Goal: Transaction & Acquisition: Purchase product/service

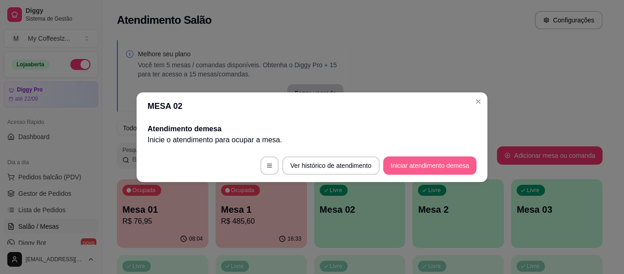
click at [402, 163] on button "Iniciar atendimento de mesa" at bounding box center [429, 165] width 93 height 18
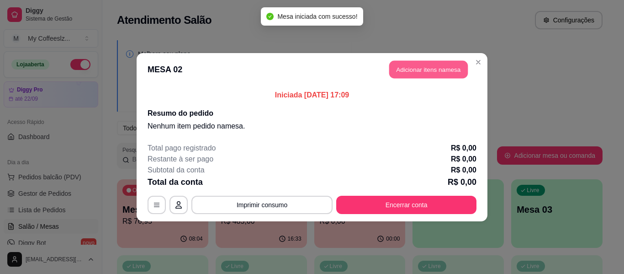
click at [428, 71] on button "Adicionar itens na mesa" at bounding box center [428, 69] width 79 height 18
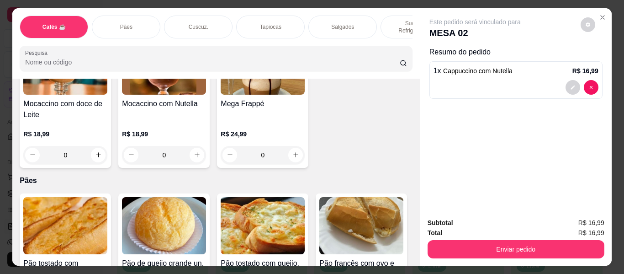
type input "1"
click at [389, 20] on p "Sucos e Refrigerantes" at bounding box center [415, 27] width 53 height 15
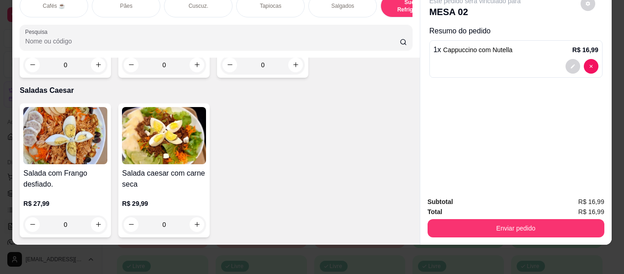
scroll to position [5497, 0]
type input "1"
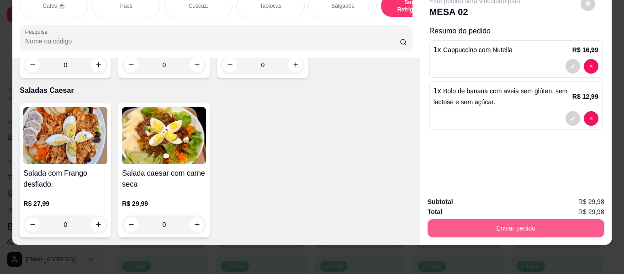
click at [467, 219] on button "Enviar pedido" at bounding box center [516, 228] width 177 height 18
click at [485, 224] on button "Enviar pedido" at bounding box center [516, 228] width 177 height 18
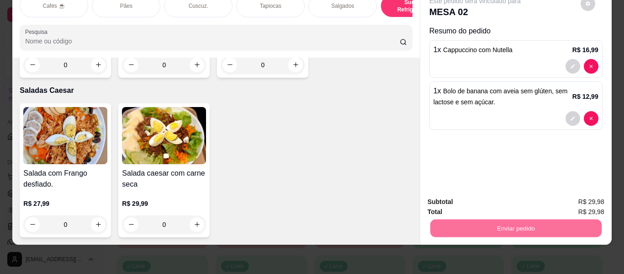
click at [470, 197] on button "Não registrar e enviar pedido" at bounding box center [485, 198] width 95 height 17
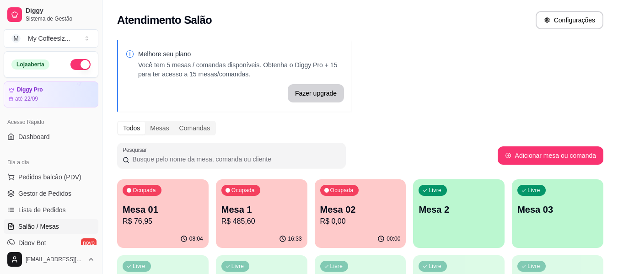
click at [462, 216] on div "Livre Mesa 2" at bounding box center [458, 208] width 91 height 58
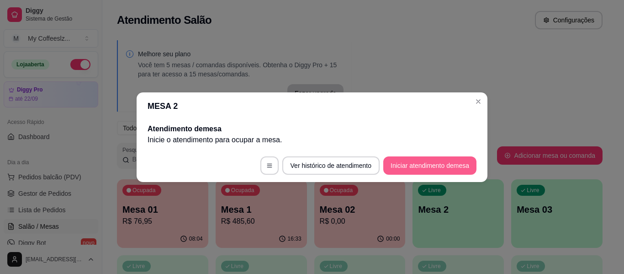
click at [422, 162] on button "Iniciar atendimento de mesa" at bounding box center [429, 165] width 93 height 18
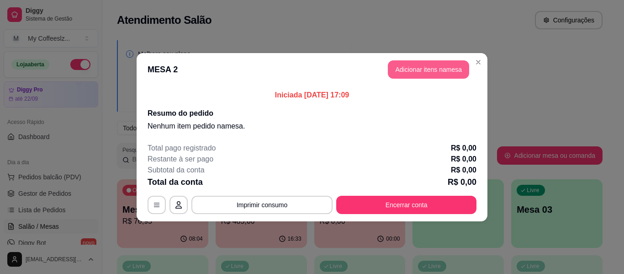
click at [434, 71] on button "Adicionar itens na mesa" at bounding box center [428, 69] width 81 height 18
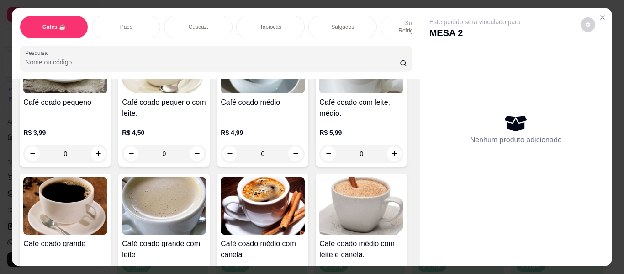
scroll to position [91, 0]
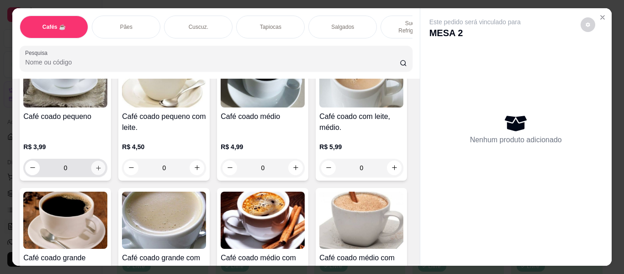
click at [95, 165] on icon "increase-product-quantity" at bounding box center [98, 168] width 7 height 7
type input "1"
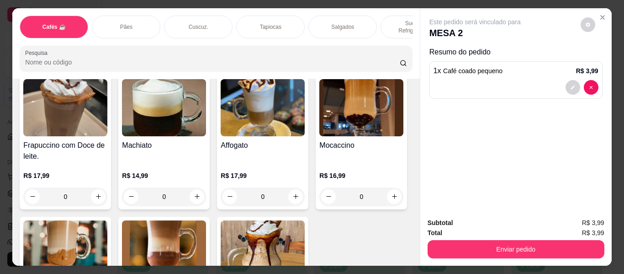
scroll to position [1052, 0]
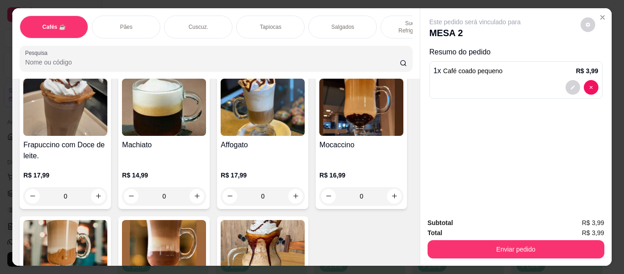
type input "1"
click at [389, 20] on p "Sucos e Refrigerantes" at bounding box center [415, 27] width 53 height 15
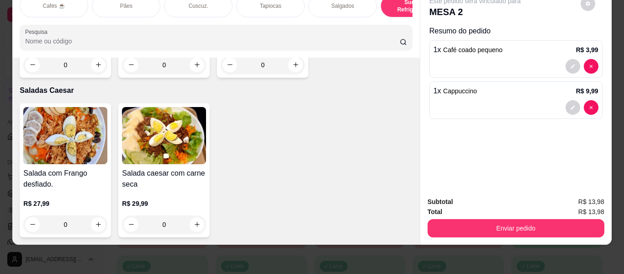
scroll to position [5497, 0]
type input "1"
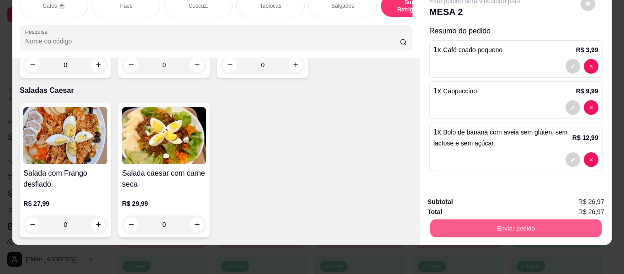
click at [461, 219] on button "Enviar pedido" at bounding box center [515, 228] width 171 height 18
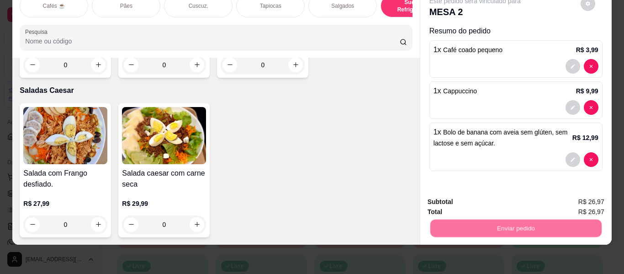
click at [470, 197] on button "Não registrar e enviar pedido" at bounding box center [485, 198] width 95 height 17
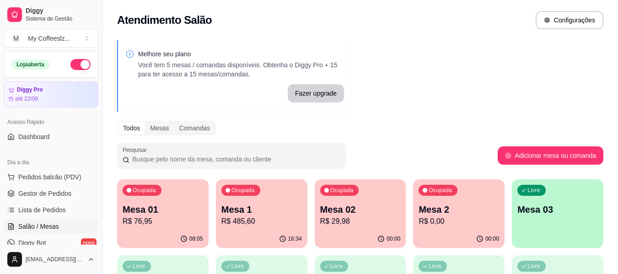
click at [552, 210] on p "Mesa 03" at bounding box center [557, 209] width 80 height 13
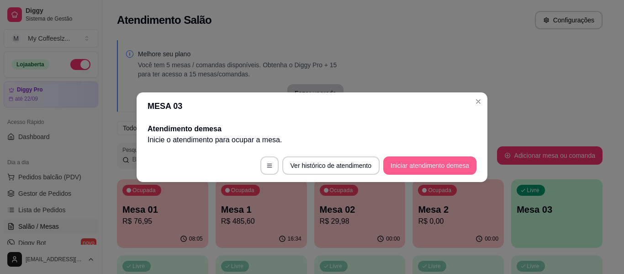
click at [423, 164] on button "Iniciar atendimento de mesa" at bounding box center [429, 165] width 93 height 18
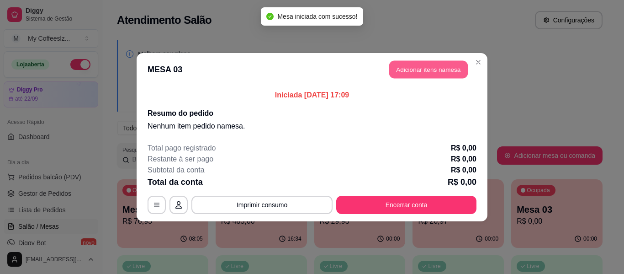
click at [428, 69] on button "Adicionar itens na mesa" at bounding box center [428, 69] width 79 height 18
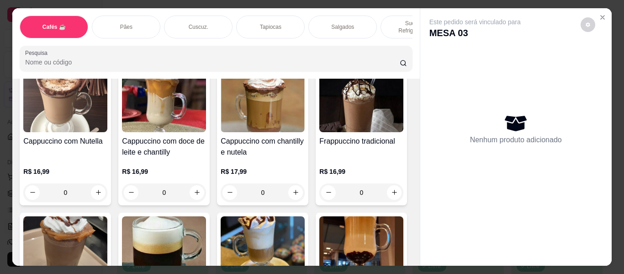
scroll to position [1051, 0]
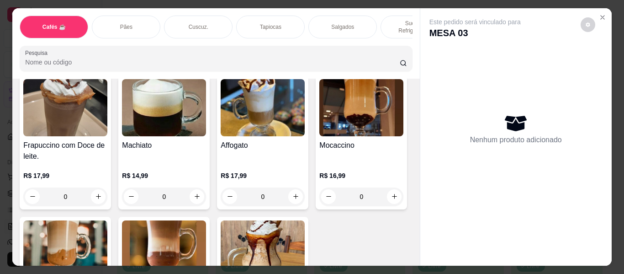
type input "1"
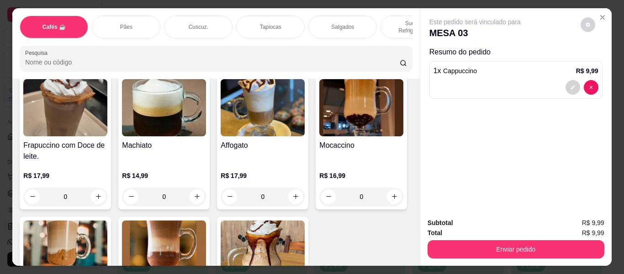
click at [256, 16] on div "Tapiocas" at bounding box center [270, 27] width 69 height 23
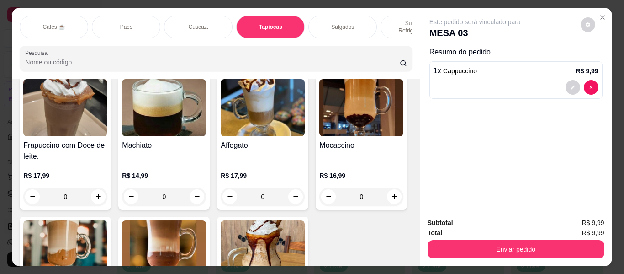
scroll to position [25, 0]
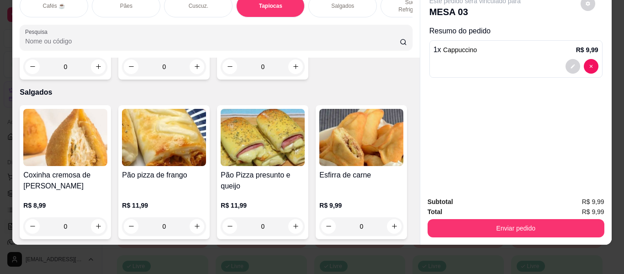
type input "1"
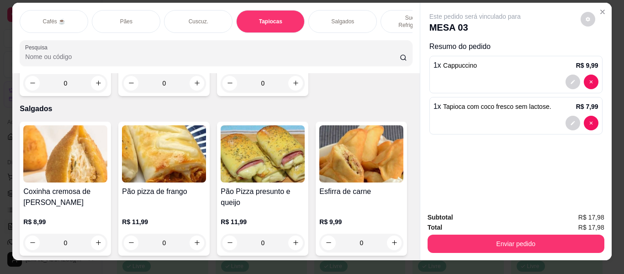
scroll to position [0, 0]
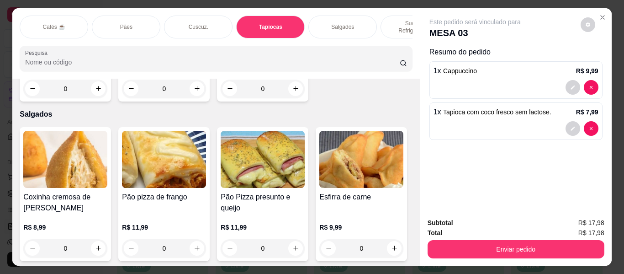
click at [392, 20] on p "Sucos e Refrigerantes" at bounding box center [415, 27] width 53 height 15
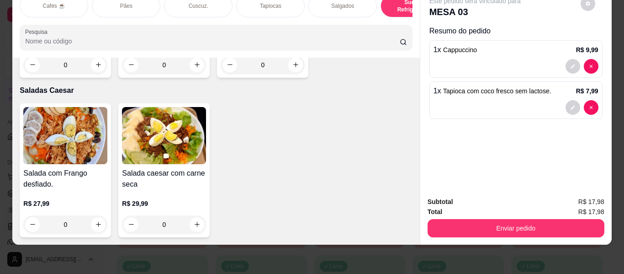
scroll to position [5498, 0]
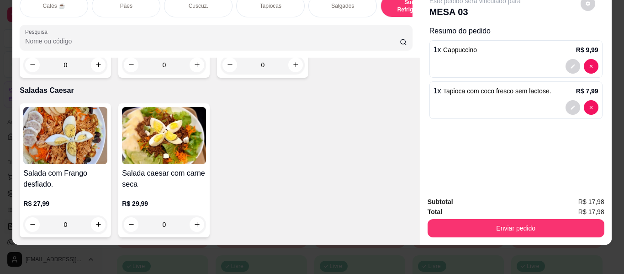
type input "1"
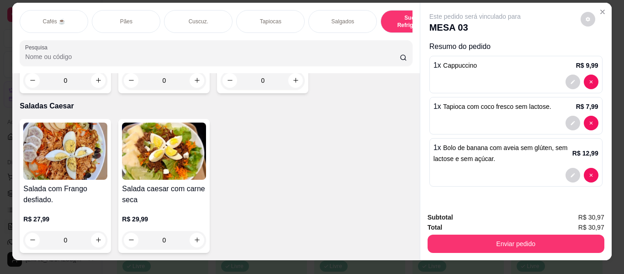
scroll to position [0, 0]
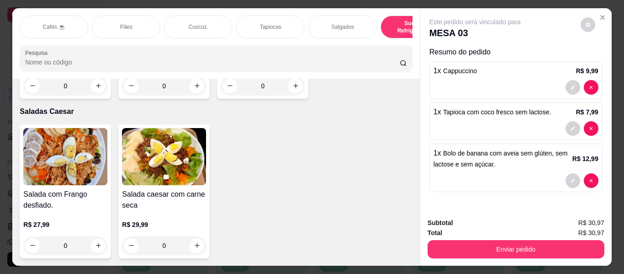
click at [138, 23] on div "Pães" at bounding box center [126, 27] width 69 height 23
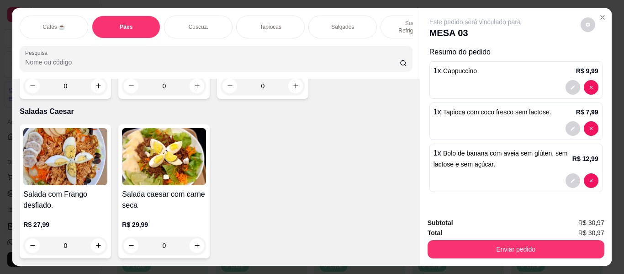
scroll to position [21, 0]
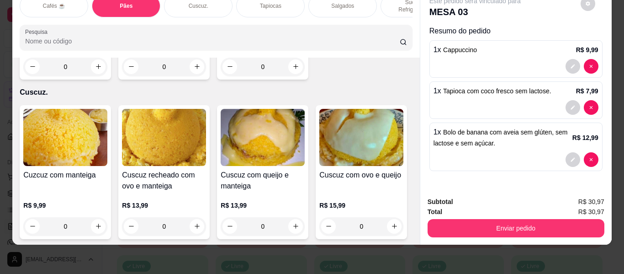
type input "3"
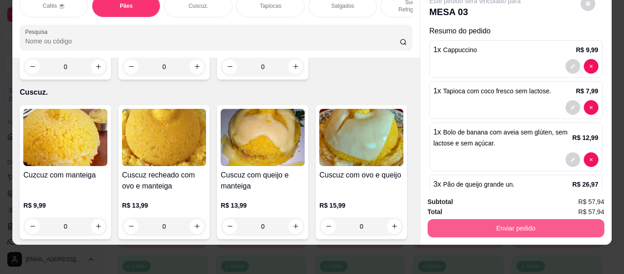
click at [446, 224] on button "Enviar pedido" at bounding box center [516, 228] width 177 height 18
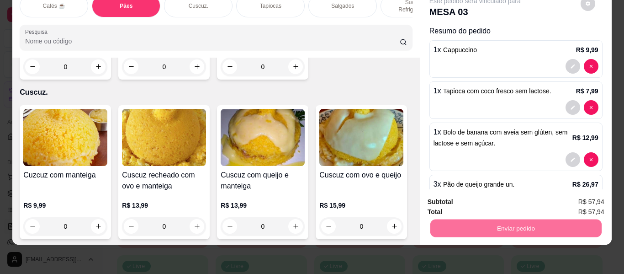
click at [451, 201] on button "Não registrar e enviar pedido" at bounding box center [485, 201] width 95 height 17
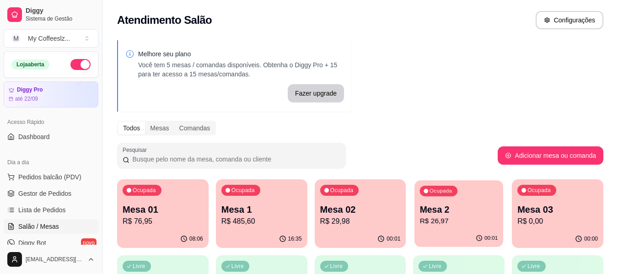
click at [472, 229] on div "Ocupada Mesa 2 R$ 26,97" at bounding box center [458, 204] width 89 height 49
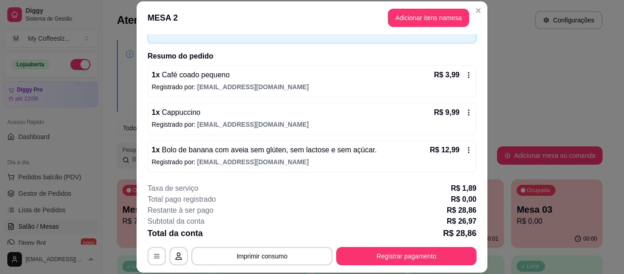
scroll to position [56, 0]
click at [396, 20] on button "Adicionar itens na mesa" at bounding box center [428, 18] width 81 height 18
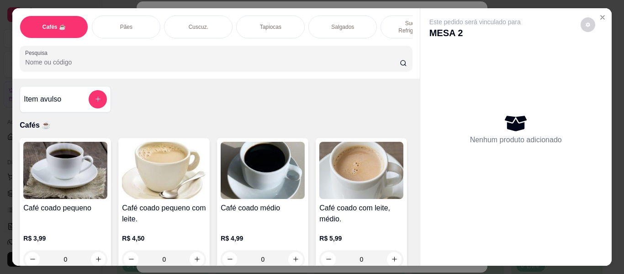
click at [403, 20] on p "Sucos e Refrigerantes" at bounding box center [415, 27] width 53 height 15
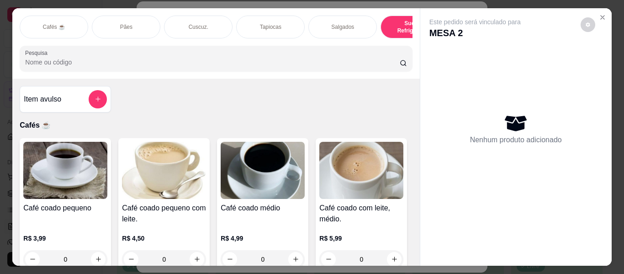
scroll to position [25, 0]
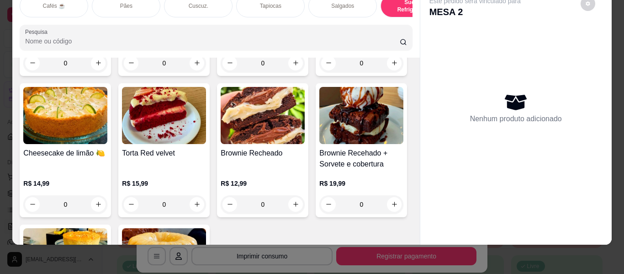
type input "1"
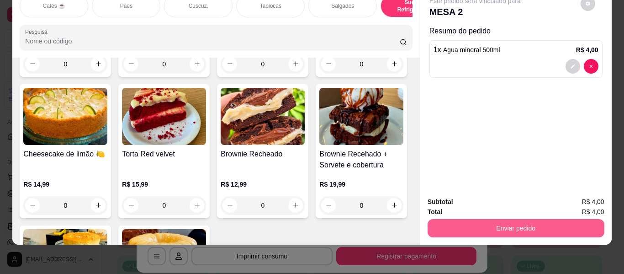
click at [456, 220] on button "Enviar pedido" at bounding box center [516, 228] width 177 height 18
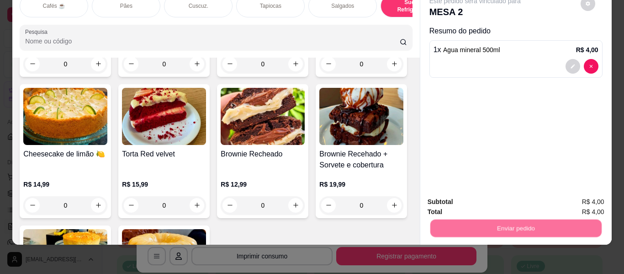
click at [472, 195] on button "Não registrar e enviar pedido" at bounding box center [485, 198] width 95 height 17
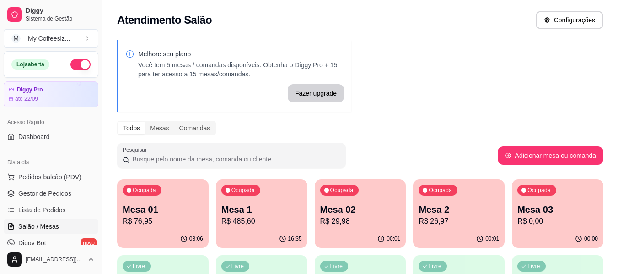
click at [357, 216] on p "R$ 29,98" at bounding box center [360, 221] width 80 height 11
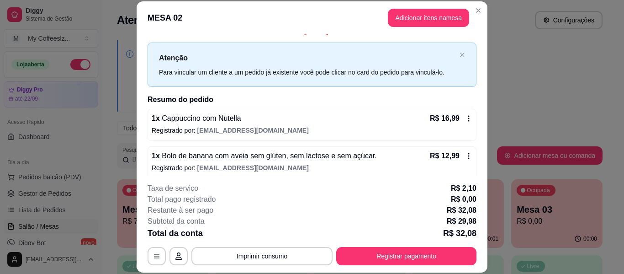
scroll to position [18, 0]
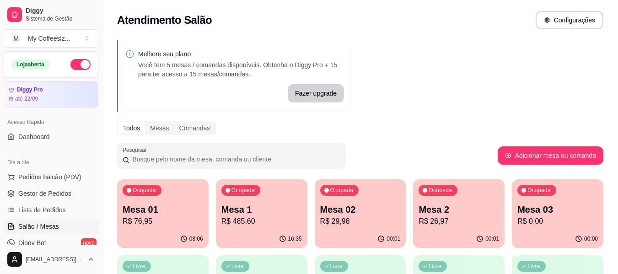
click at [490, 223] on p "R$ 26,97" at bounding box center [458, 221] width 80 height 11
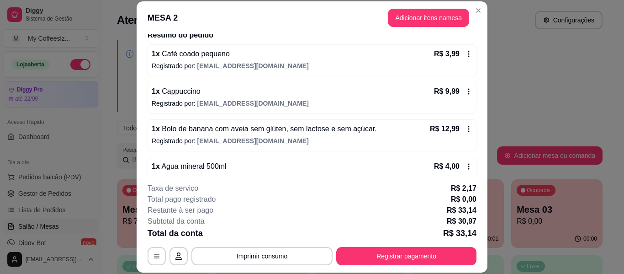
scroll to position [93, 0]
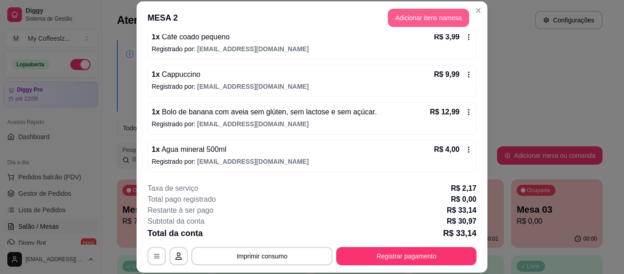
click at [421, 15] on button "Adicionar itens na mesa" at bounding box center [428, 18] width 81 height 18
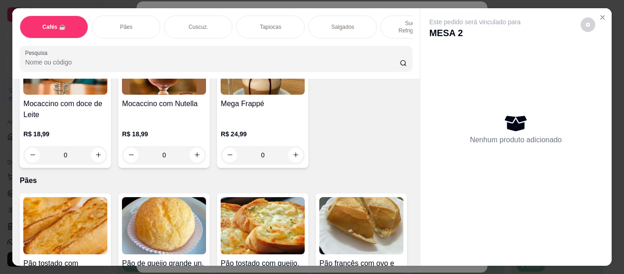
type input "1"
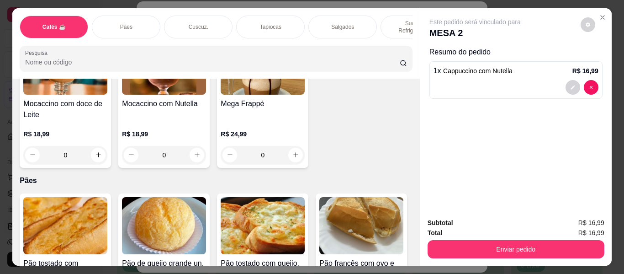
scroll to position [1235, 0]
click at [389, 20] on p "Sucos e Refrigerantes" at bounding box center [415, 27] width 53 height 15
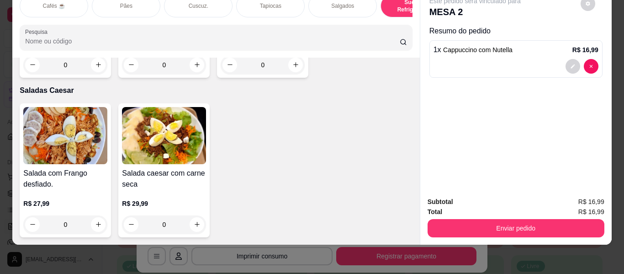
scroll to position [5452, 0]
type input "1"
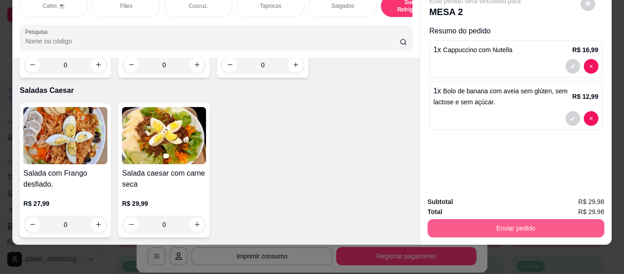
click at [445, 219] on button "Enviar pedido" at bounding box center [516, 228] width 177 height 18
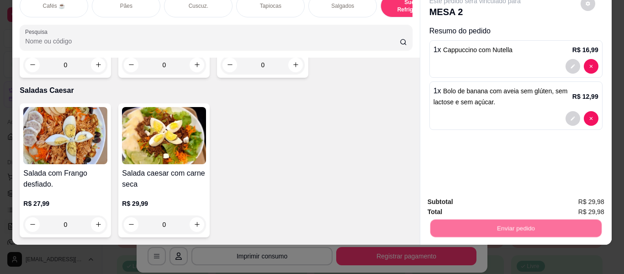
click at [449, 197] on button "Não registrar e enviar pedido" at bounding box center [485, 198] width 95 height 17
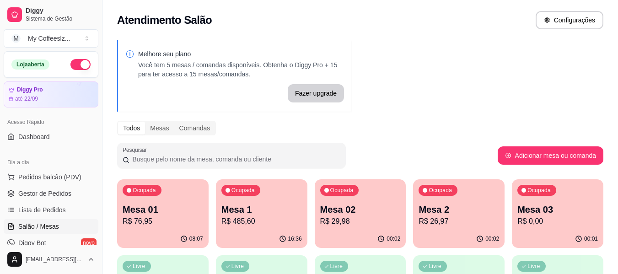
click at [394, 229] on div "Ocupada Mesa 02 R$ 29,98" at bounding box center [359, 204] width 91 height 51
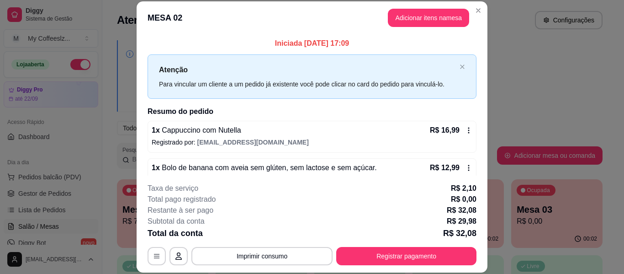
scroll to position [18, 0]
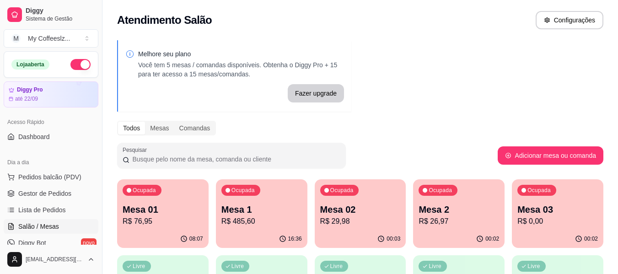
click at [451, 204] on p "Mesa 2" at bounding box center [458, 209] width 80 height 13
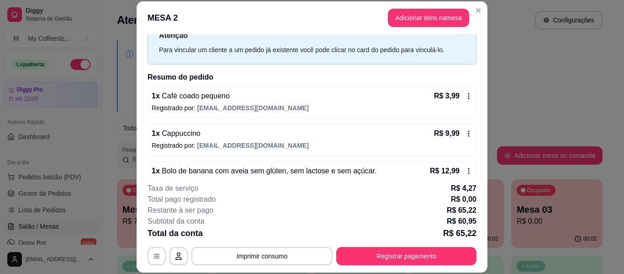
scroll to position [31, 0]
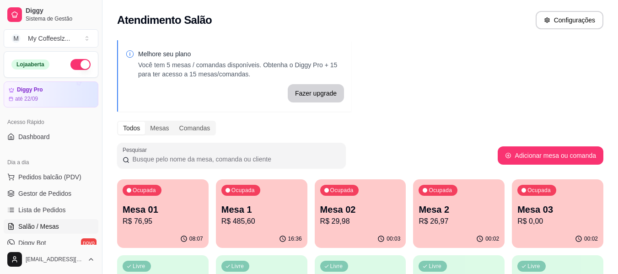
click at [561, 215] on div "Mesa 03 R$ 0,00" at bounding box center [557, 215] width 80 height 24
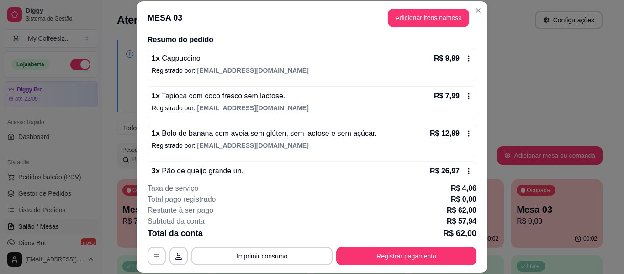
scroll to position [93, 0]
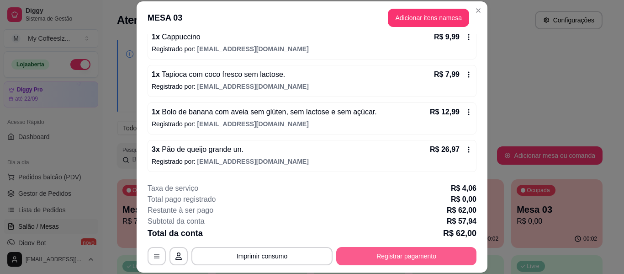
click at [394, 250] on button "Registrar pagamento" at bounding box center [406, 256] width 140 height 18
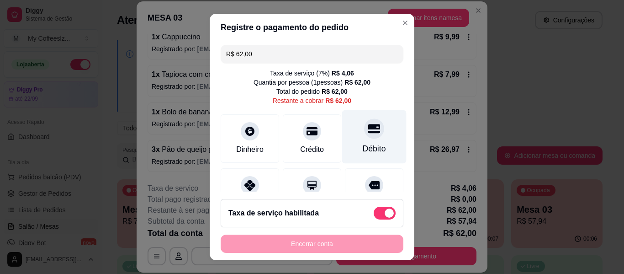
click at [370, 129] on div "Débito" at bounding box center [374, 136] width 64 height 53
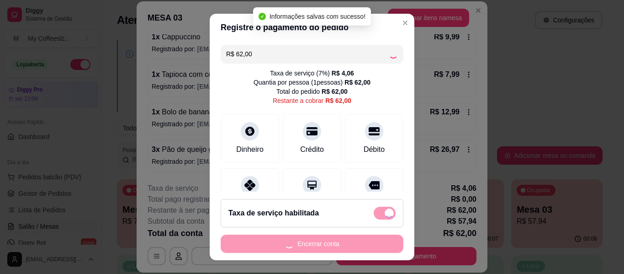
type input "R$ 0,00"
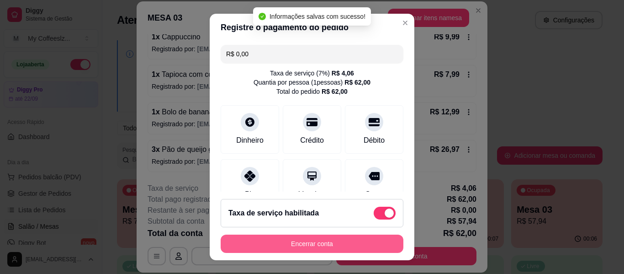
click at [317, 244] on button "Encerrar conta" at bounding box center [312, 243] width 183 height 18
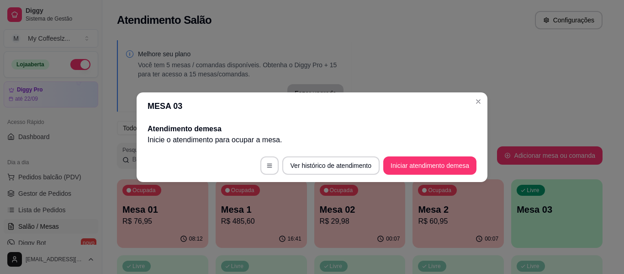
scroll to position [0, 0]
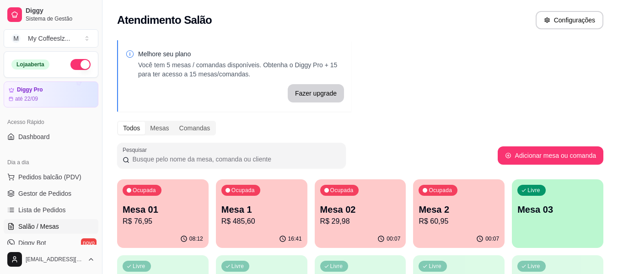
click at [459, 223] on p "R$ 60,95" at bounding box center [458, 221] width 80 height 11
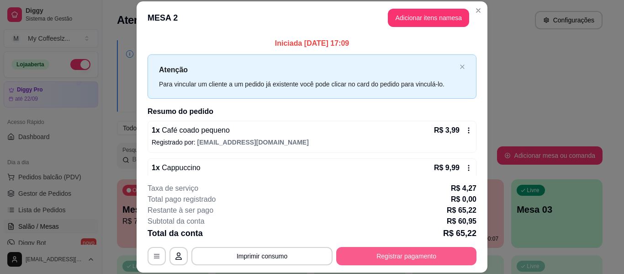
click at [395, 258] on button "Registrar pagamento" at bounding box center [406, 256] width 140 height 18
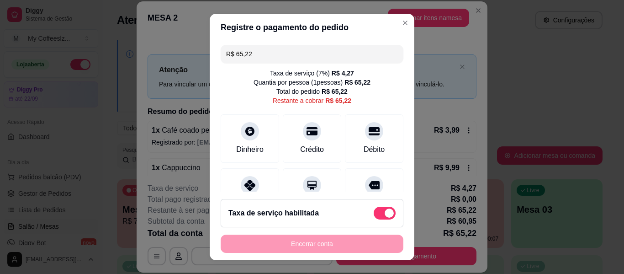
click at [393, 109] on div "R$ 65,22 Taxa de serviço ( 7 %) R$ 4,27 Quantia por pessoa ( 1 pessoas) R$ 65,2…" at bounding box center [312, 116] width 205 height 150
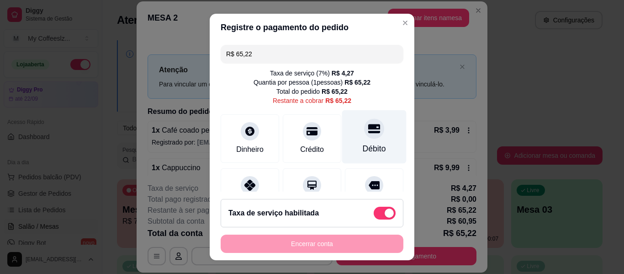
click at [366, 121] on div at bounding box center [374, 128] width 20 height 20
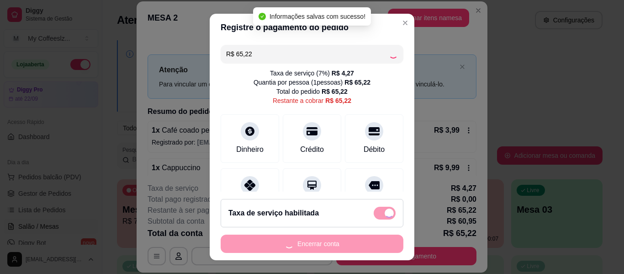
type input "R$ 0,00"
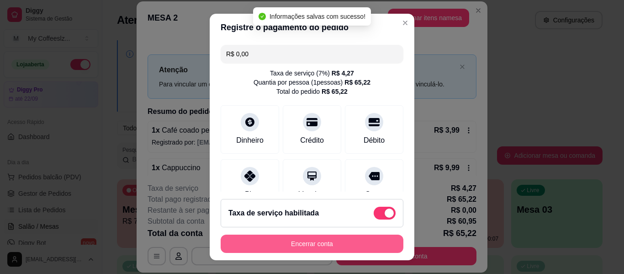
click at [304, 243] on button "Encerrar conta" at bounding box center [312, 243] width 183 height 18
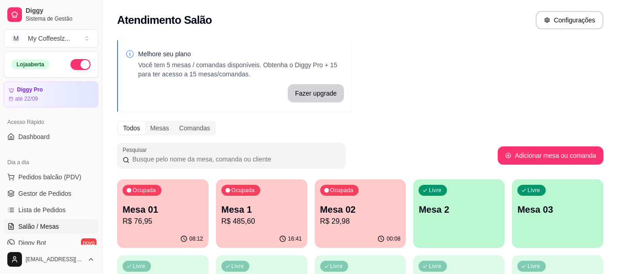
click at [370, 209] on p "Mesa 02" at bounding box center [360, 209] width 80 height 13
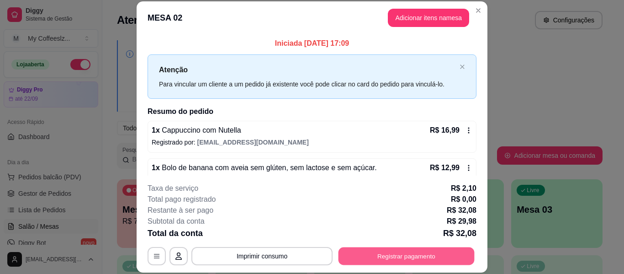
click at [394, 256] on button "Registrar pagamento" at bounding box center [407, 256] width 136 height 18
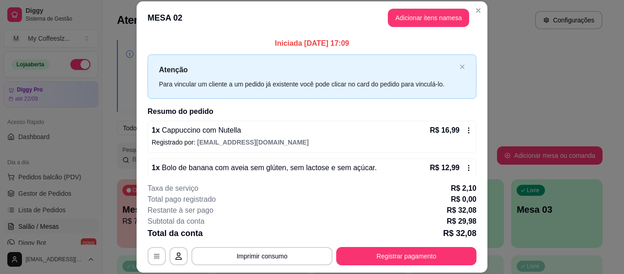
click at [371, 136] on div "Débito" at bounding box center [374, 136] width 64 height 53
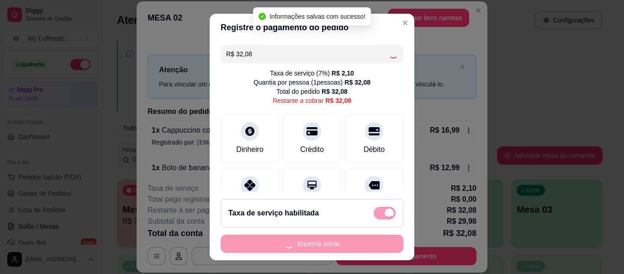
type input "R$ 0,00"
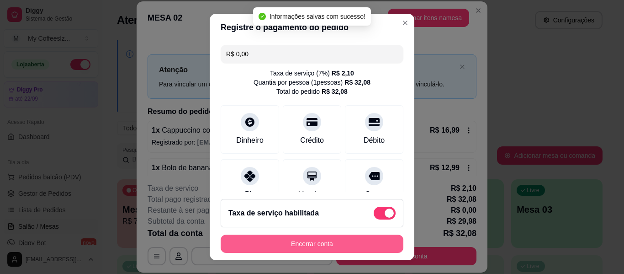
click at [327, 242] on button "Encerrar conta" at bounding box center [312, 243] width 183 height 18
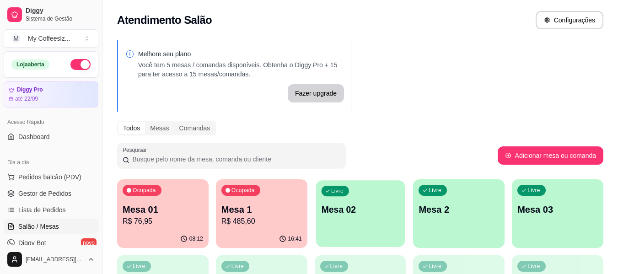
click at [346, 222] on div "Livre Mesa 02" at bounding box center [360, 208] width 89 height 56
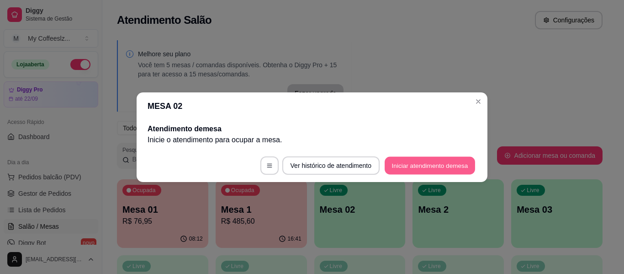
click at [415, 165] on button "Iniciar atendimento de mesa" at bounding box center [430, 165] width 91 height 18
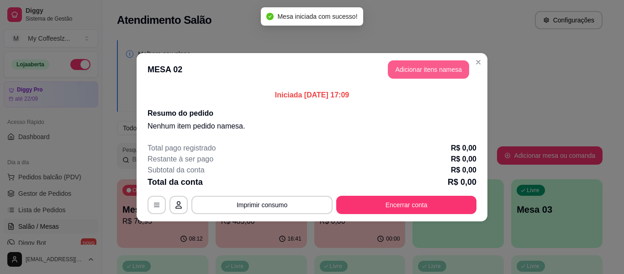
click at [430, 71] on button "Adicionar itens na mesa" at bounding box center [428, 69] width 81 height 18
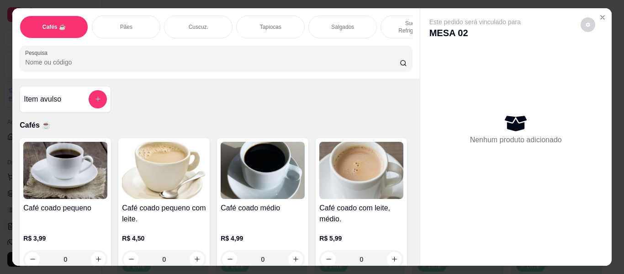
click at [134, 96] on div "Item avulso Cafés ☕ Café coado pequeno R$ 3,99 0 Café coado pequeno com leite. …" at bounding box center [215, 172] width 407 height 187
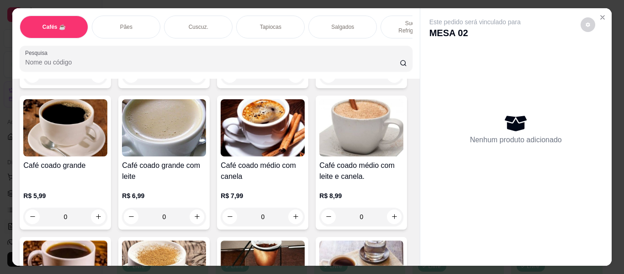
scroll to position [183, 0]
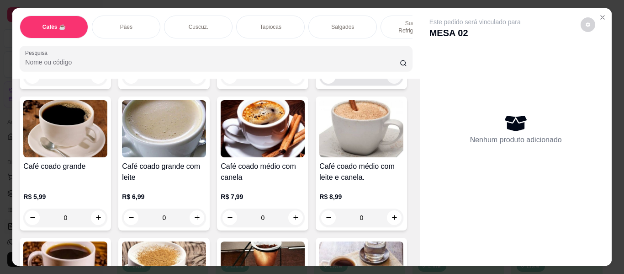
click at [391, 80] on icon "increase-product-quantity" at bounding box center [394, 76] width 7 height 7
type input "1"
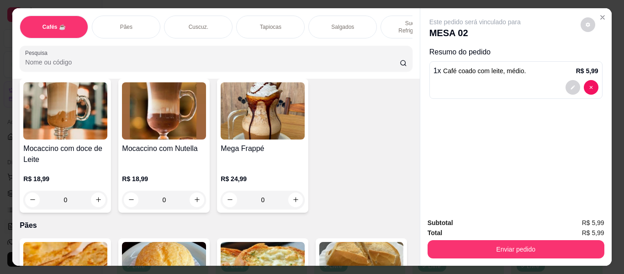
scroll to position [1234, 0]
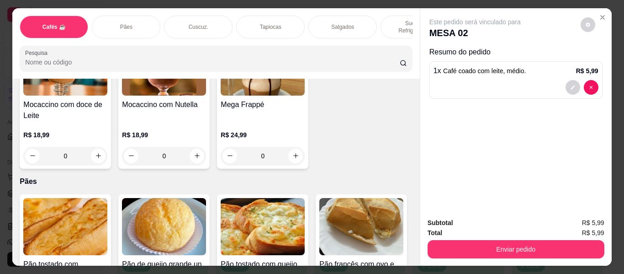
type input "1"
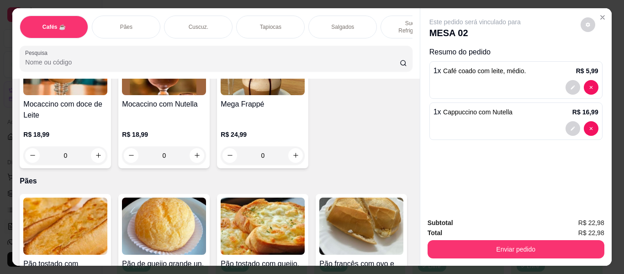
drag, startPoint x: 389, startPoint y: 17, endPoint x: 369, endPoint y: 48, distance: 36.1
click at [389, 20] on p "Sucos e Refrigerantes" at bounding box center [415, 27] width 53 height 15
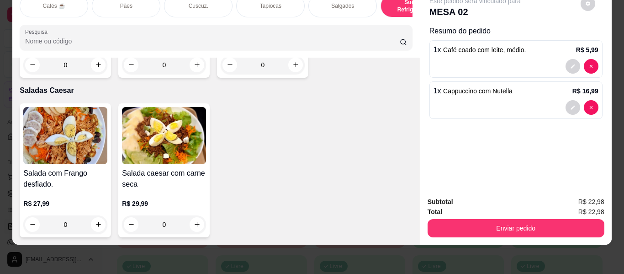
scroll to position [5270, 0]
type input "1"
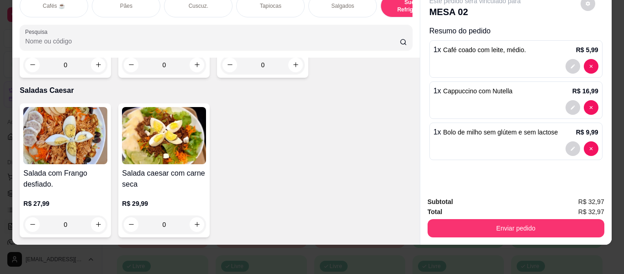
scroll to position [5407, 0]
type input "1"
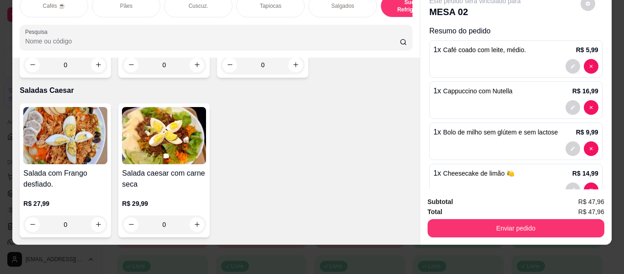
type input "2"
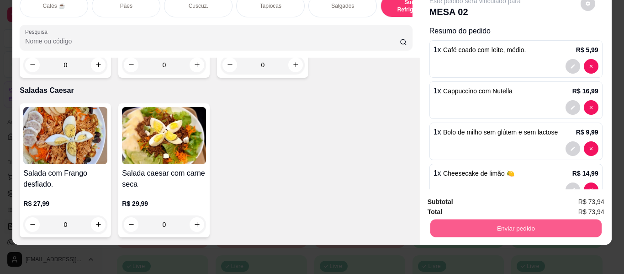
click at [461, 219] on button "Enviar pedido" at bounding box center [515, 228] width 171 height 18
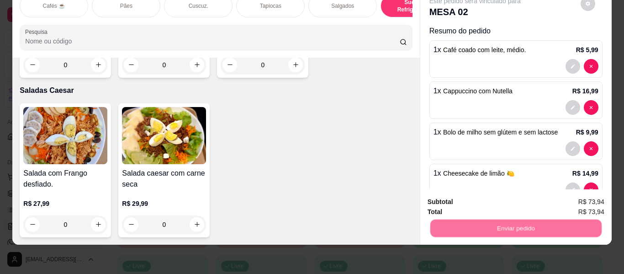
click at [477, 197] on button "Não registrar e enviar pedido" at bounding box center [486, 198] width 92 height 17
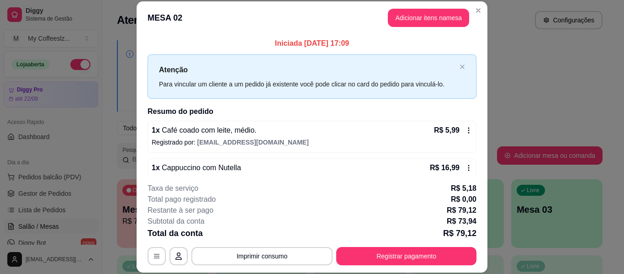
click at [408, 139] on p "Registrado por: [EMAIL_ADDRESS][DOMAIN_NAME]" at bounding box center [312, 142] width 321 height 9
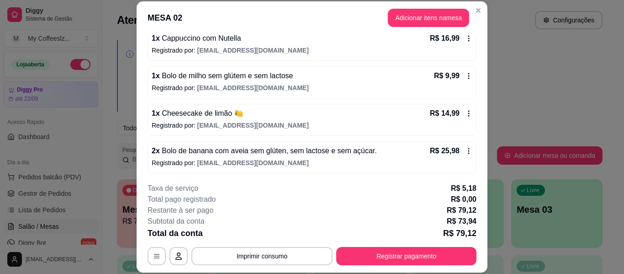
scroll to position [131, 0]
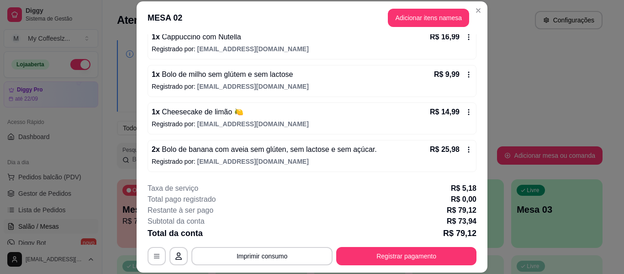
click at [465, 148] on icon at bounding box center [468, 149] width 7 height 7
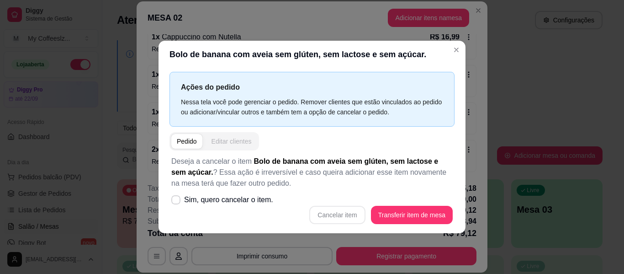
click at [215, 138] on div "Editar clientes" at bounding box center [232, 141] width 40 height 9
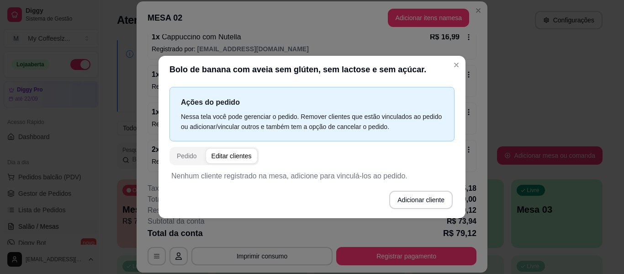
click at [212, 179] on p "Nenhum cliente registrado na mesa, adicione para vinculá-los ao pedido." at bounding box center [312, 175] width 282 height 11
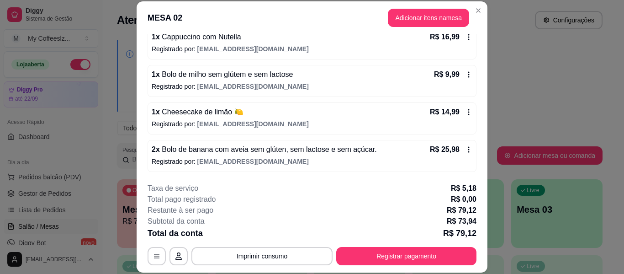
click at [465, 149] on icon at bounding box center [468, 149] width 7 height 7
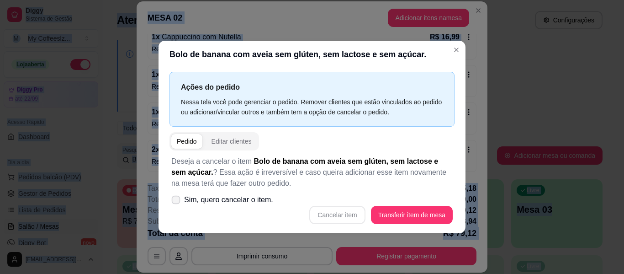
click at [176, 197] on span at bounding box center [176, 199] width 9 height 9
click at [168, 197] on label "Sim, quero cancelar o item." at bounding box center [222, 200] width 109 height 18
click at [174, 200] on icon at bounding box center [175, 199] width 7 height 5
click at [178, 199] on icon at bounding box center [175, 199] width 7 height 5
click at [175, 194] on label "Sim, quero cancelar o item." at bounding box center [222, 200] width 109 height 18
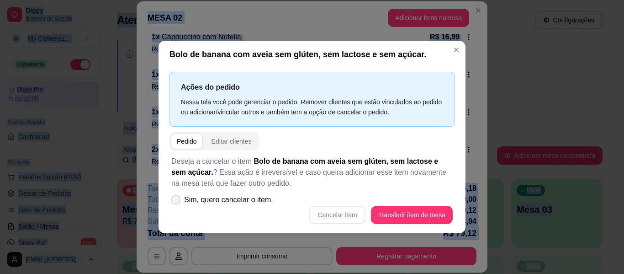
click at [176, 198] on icon at bounding box center [175, 199] width 7 height 5
click at [177, 198] on icon at bounding box center [175, 199] width 7 height 5
click at [177, 201] on input "Sim, quero cancelar o item." at bounding box center [174, 204] width 6 height 6
click at [177, 198] on icon at bounding box center [175, 199] width 7 height 5
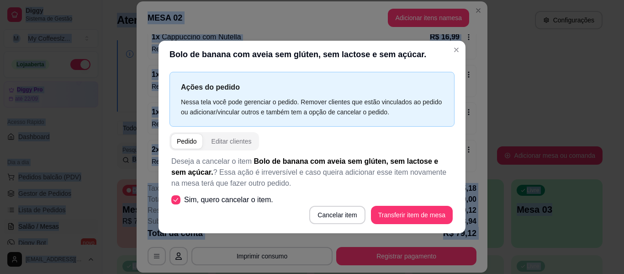
click at [177, 201] on input "Sim, quero cancelar o item." at bounding box center [174, 204] width 6 height 6
click at [177, 198] on icon at bounding box center [175, 199] width 7 height 5
click at [177, 201] on input "Sim, quero cancelar o item." at bounding box center [174, 204] width 6 height 6
checkbox input "true"
click at [338, 212] on button "Cancelar item" at bounding box center [337, 215] width 56 height 18
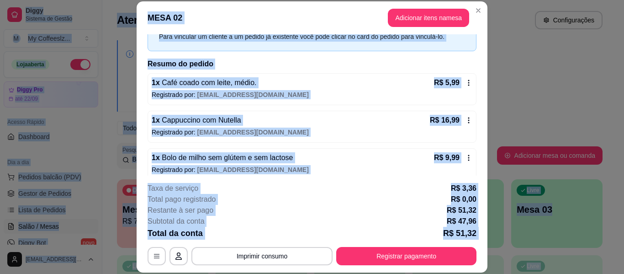
scroll to position [0, 0]
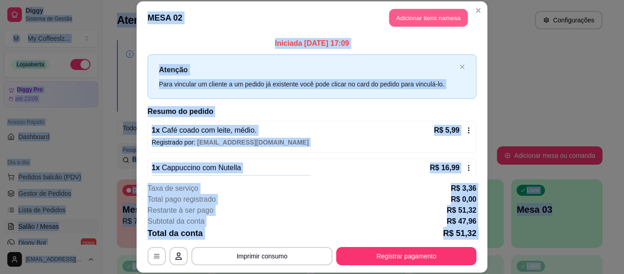
click at [403, 14] on button "Adicionar itens na mesa" at bounding box center [428, 18] width 79 height 18
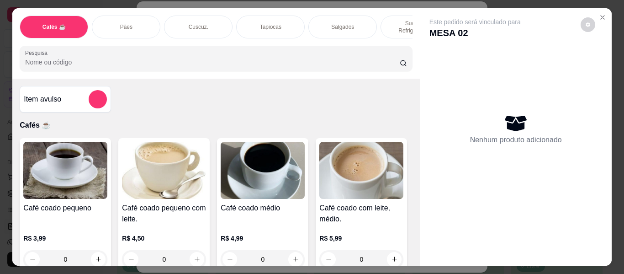
click at [389, 20] on p "Sucos e Refrigerantes" at bounding box center [415, 27] width 53 height 15
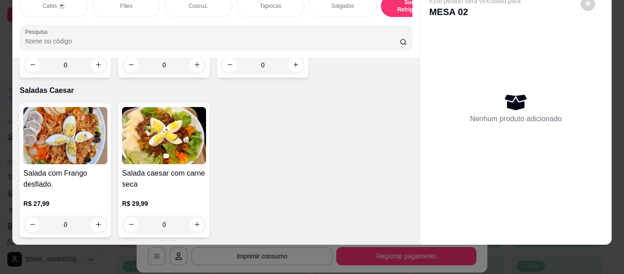
scroll to position [5497, 0]
type input "1"
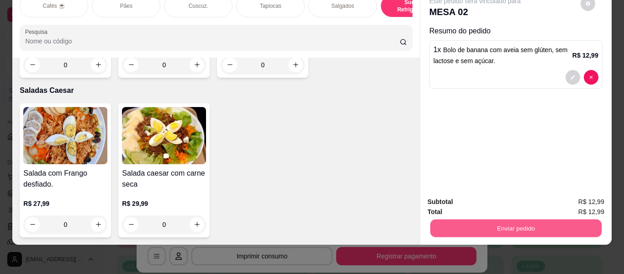
click at [493, 223] on button "Enviar pedido" at bounding box center [515, 228] width 171 height 18
click at [478, 197] on button "Não registrar e enviar pedido" at bounding box center [485, 198] width 95 height 17
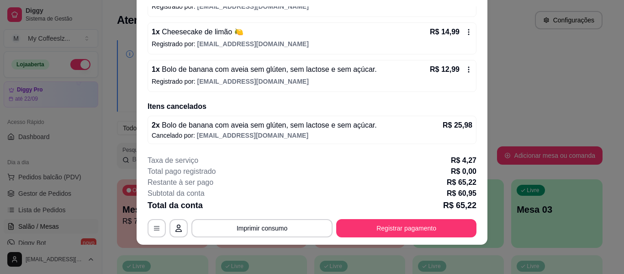
scroll to position [137, 0]
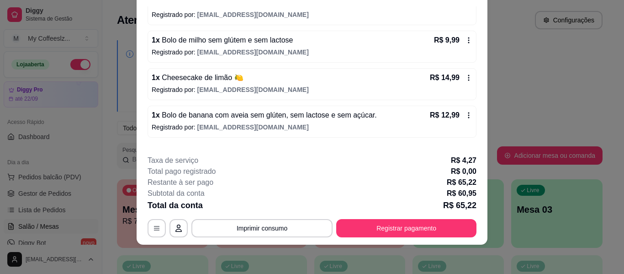
click at [469, 204] on p "R$ 65,22" at bounding box center [459, 205] width 33 height 13
